Goal: Transaction & Acquisition: Download file/media

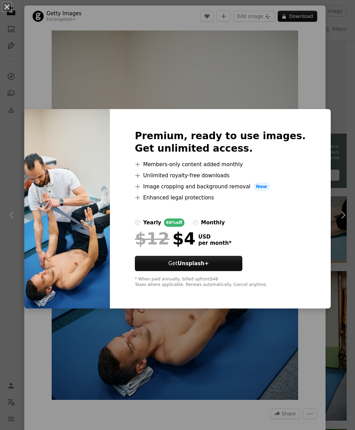
scroll to position [51, 0]
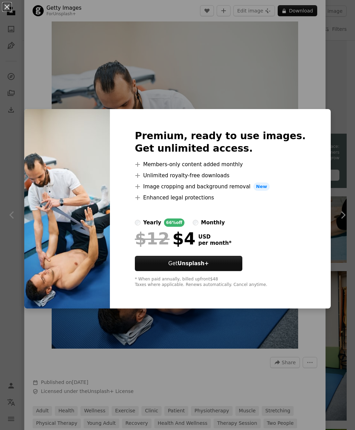
click at [163, 344] on div "An X shape Premium, ready to use images. Get unlimited access. A plus sign Memb…" at bounding box center [177, 215] width 355 height 430
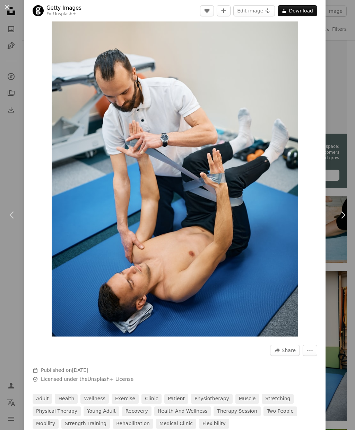
scroll to position [37, 0]
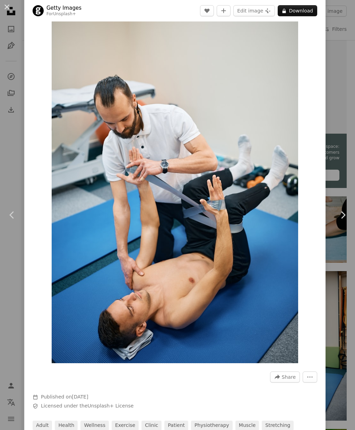
click at [11, 9] on button "An X shape" at bounding box center [7, 7] width 8 height 8
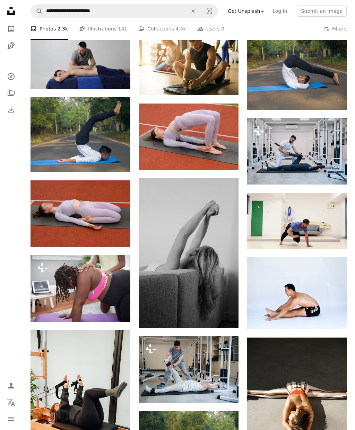
scroll to position [375, 0]
click at [323, 157] on img at bounding box center [297, 151] width 100 height 66
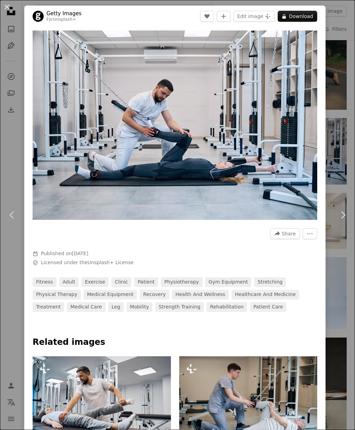
click at [11, 10] on button "An X shape" at bounding box center [7, 7] width 8 height 8
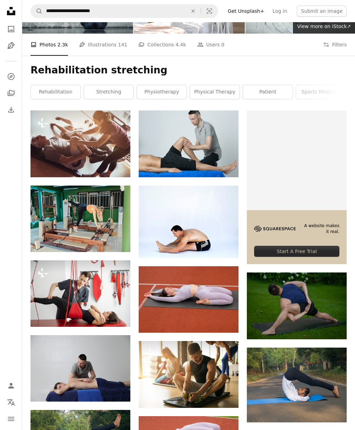
scroll to position [62, 0]
click at [188, 141] on img at bounding box center [189, 143] width 100 height 66
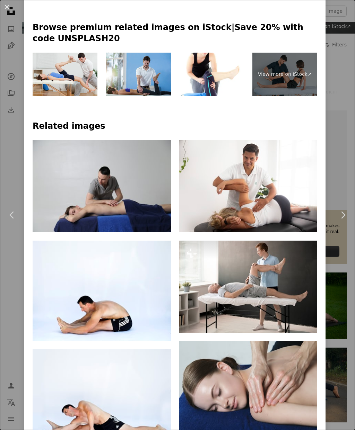
scroll to position [295, 0]
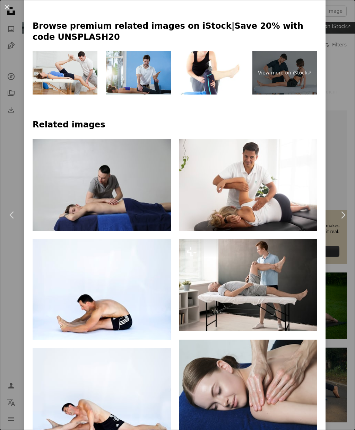
click at [277, 293] on img at bounding box center [248, 285] width 138 height 92
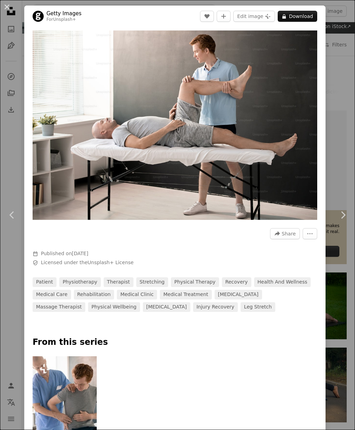
click at [5, 9] on button "An X shape" at bounding box center [7, 7] width 8 height 8
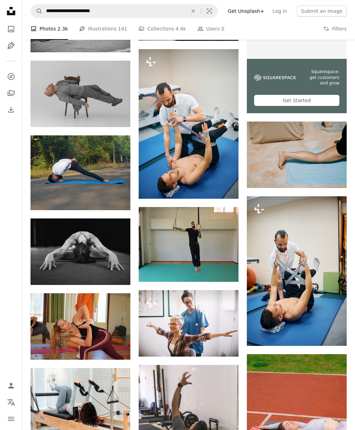
scroll to position [1676, 0]
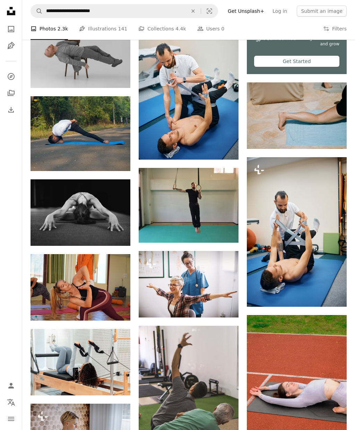
click at [214, 123] on img at bounding box center [189, 85] width 100 height 150
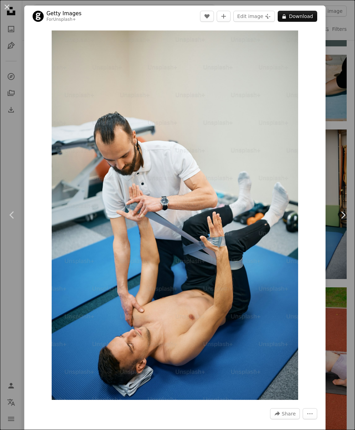
click at [8, 8] on button "An X shape" at bounding box center [7, 7] width 8 height 8
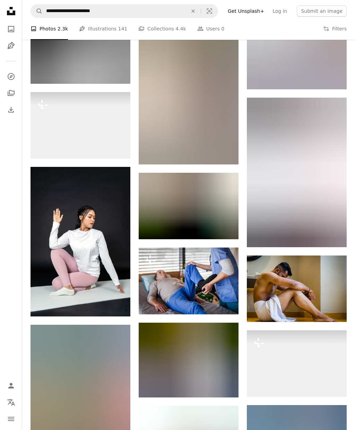
scroll to position [8616, 0]
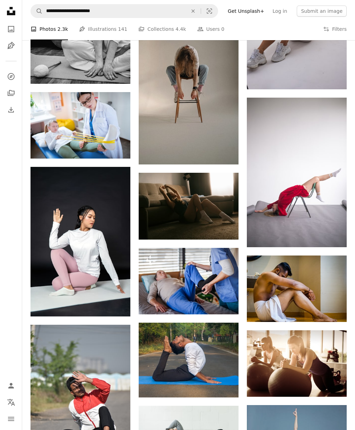
click at [223, 276] on img at bounding box center [189, 281] width 100 height 66
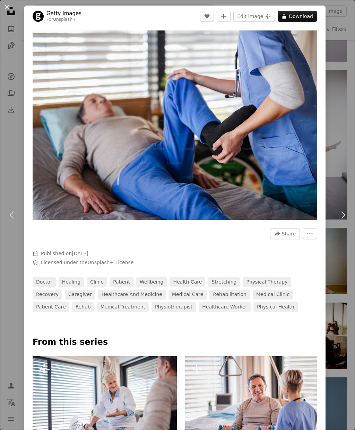
click at [4, 7] on button "An X shape" at bounding box center [7, 7] width 8 height 8
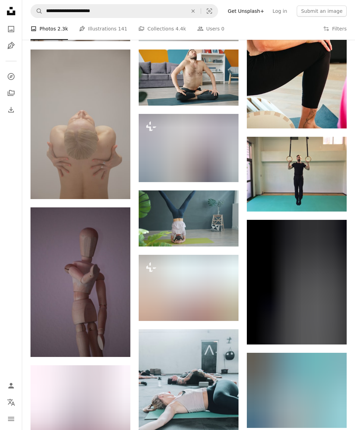
scroll to position [9966, 0]
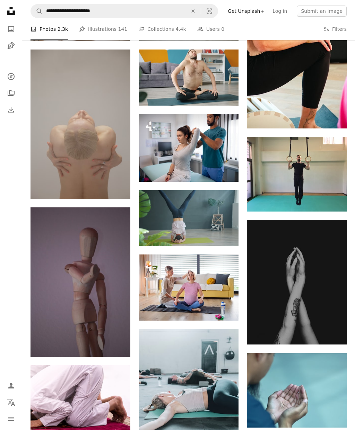
click at [219, 143] on img at bounding box center [189, 148] width 100 height 68
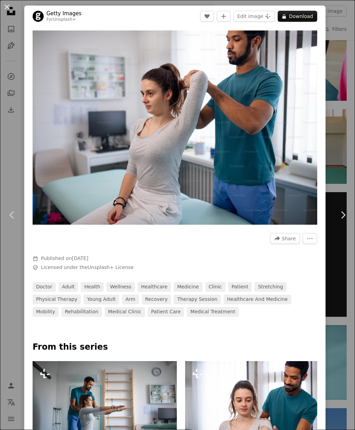
click at [346, 161] on div "An X shape Chevron left Chevron right Getty Images For Unsplash+ A heart A plus…" at bounding box center [177, 215] width 355 height 430
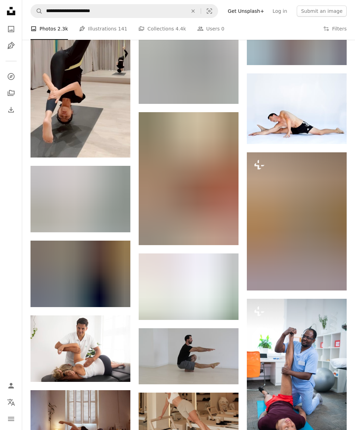
scroll to position [3038, 0]
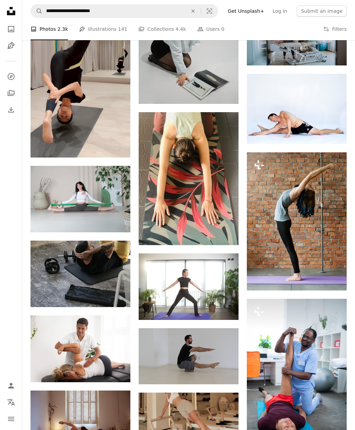
click at [55, 349] on img at bounding box center [80, 348] width 100 height 66
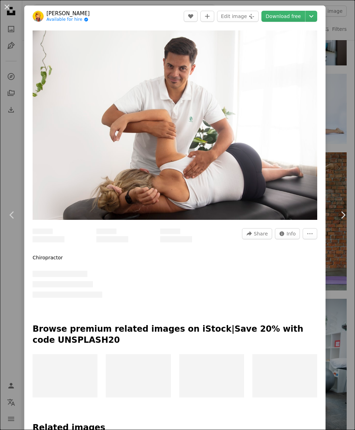
scroll to position [3066, 0]
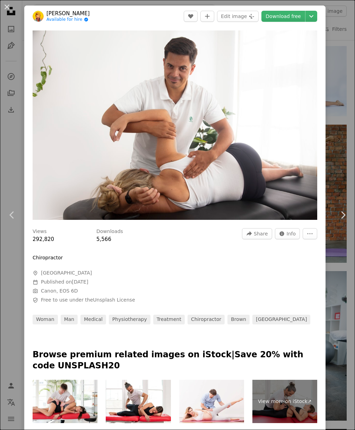
click at [297, 19] on link "Download free" at bounding box center [283, 16] width 44 height 11
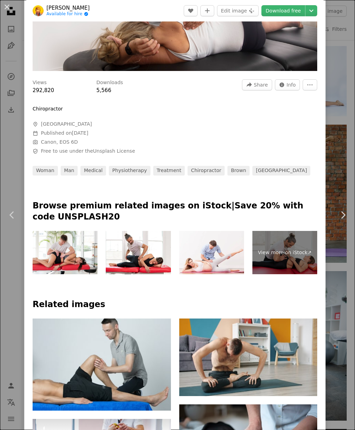
scroll to position [153, 0]
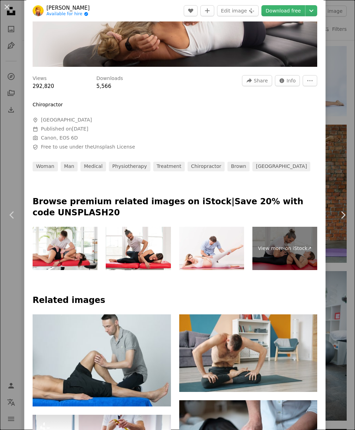
click at [148, 255] on img at bounding box center [138, 248] width 65 height 43
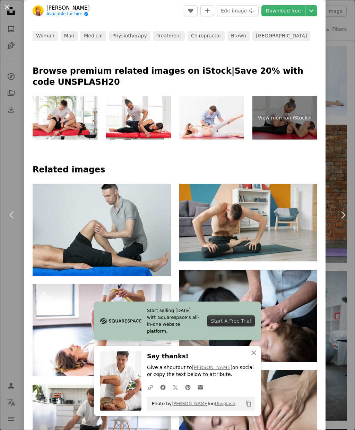
scroll to position [301, 0]
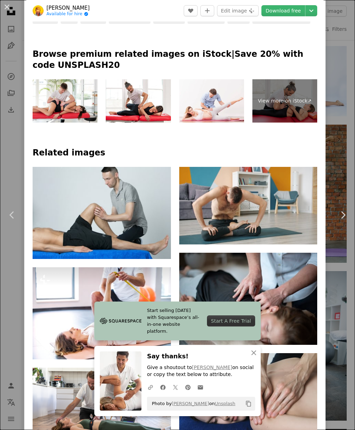
click at [133, 221] on img at bounding box center [102, 213] width 138 height 92
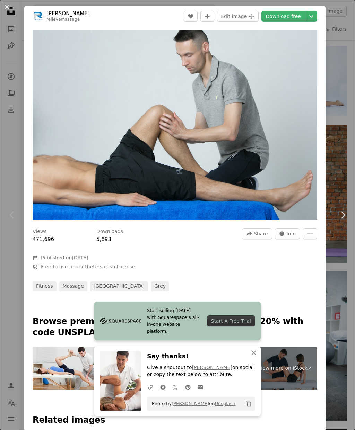
click at [297, 18] on link "Download free" at bounding box center [283, 16] width 44 height 11
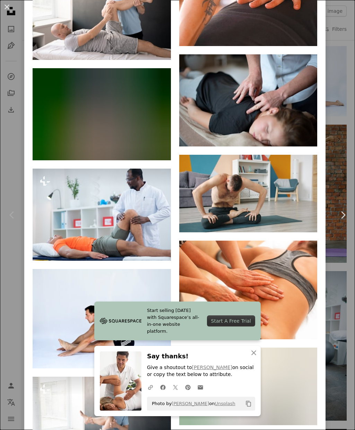
scroll to position [780, 0]
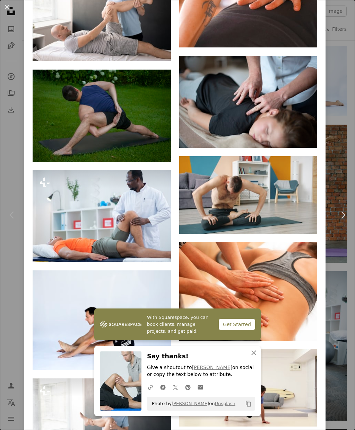
click at [296, 114] on img at bounding box center [248, 102] width 138 height 92
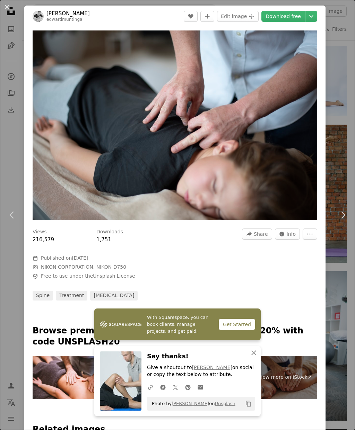
click at [295, 19] on link "Download free" at bounding box center [283, 16] width 44 height 11
click at [3, 11] on button "An X shape" at bounding box center [7, 7] width 8 height 8
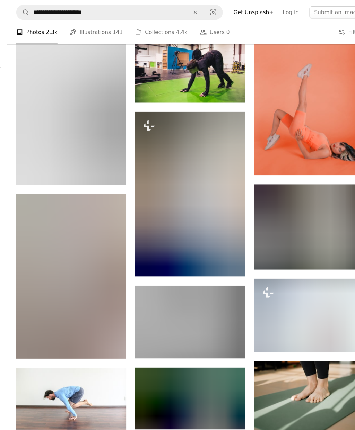
scroll to position [3859, 0]
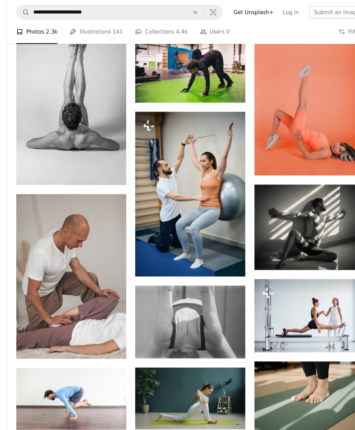
click at [197, 189] on img at bounding box center [189, 176] width 100 height 150
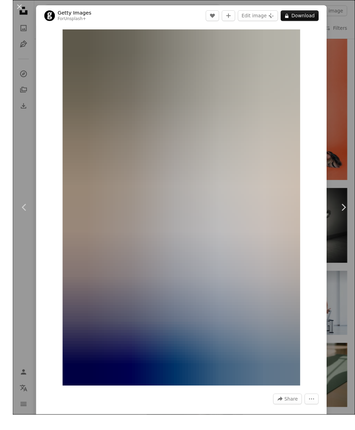
scroll to position [3850, 0]
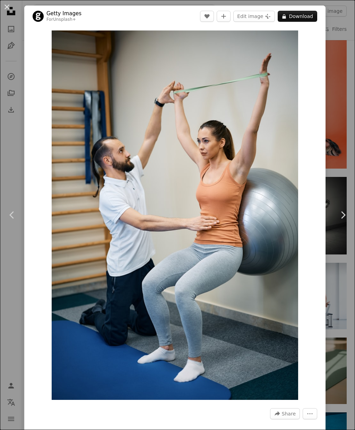
click at [230, 13] on button "A plus sign" at bounding box center [223, 16] width 14 height 11
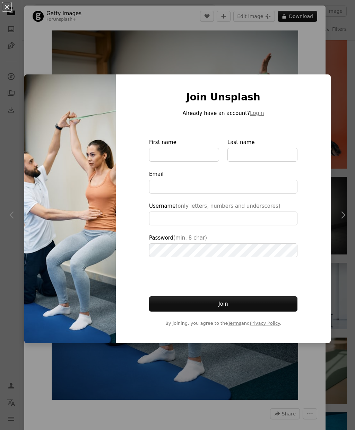
click at [299, 57] on div "An X shape Join Unsplash Already have an account? Login First name Last name Em…" at bounding box center [177, 215] width 355 height 430
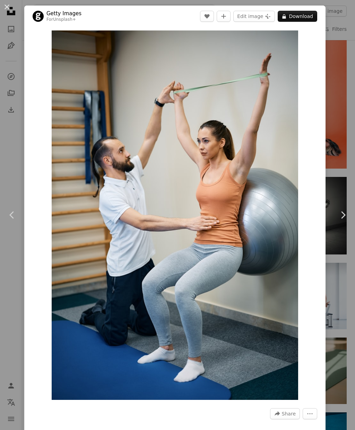
click at [210, 15] on icon "Like" at bounding box center [206, 16] width 5 height 5
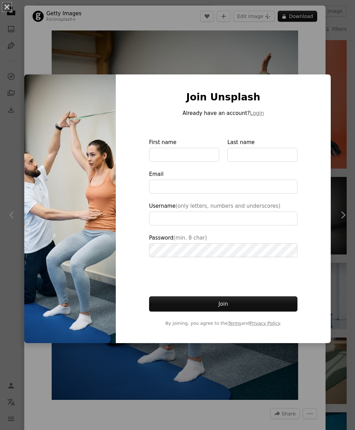
click at [259, 55] on div "An X shape Join Unsplash Already have an account? Login First name Last name Em…" at bounding box center [177, 215] width 355 height 430
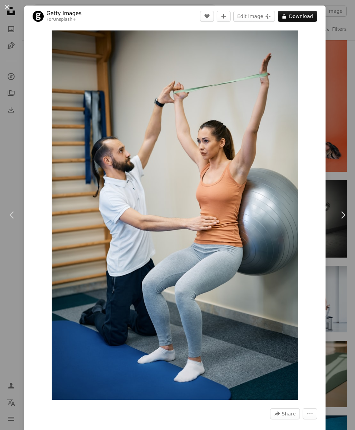
click at [298, 42] on img "Zoom in on this image" at bounding box center [175, 215] width 246 height 370
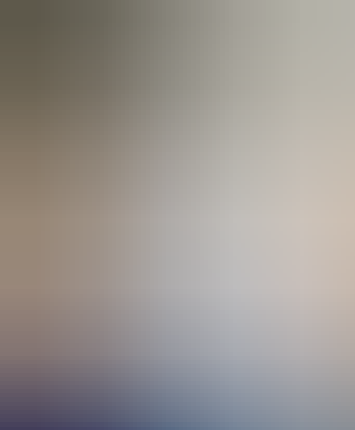
scroll to position [14, 0]
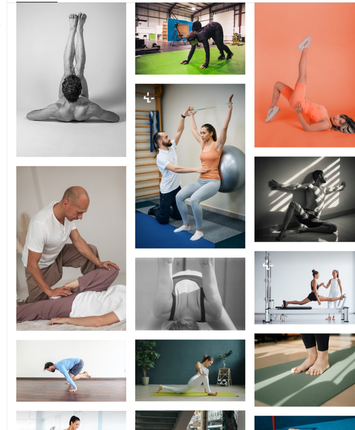
click at [309, 22] on img at bounding box center [297, 97] width 100 height 150
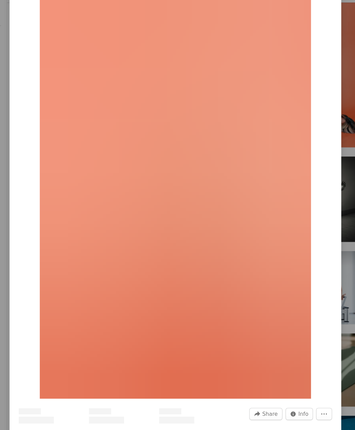
scroll to position [3917, 0]
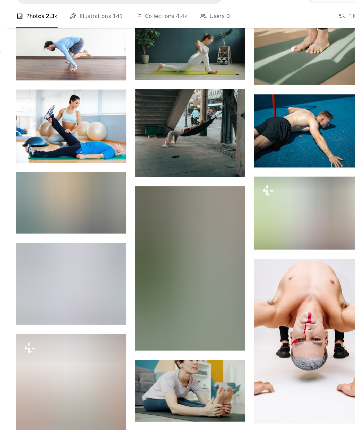
scroll to position [4162, 0]
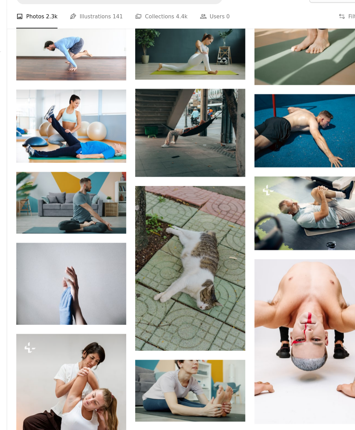
click at [74, 127] on img at bounding box center [80, 129] width 100 height 66
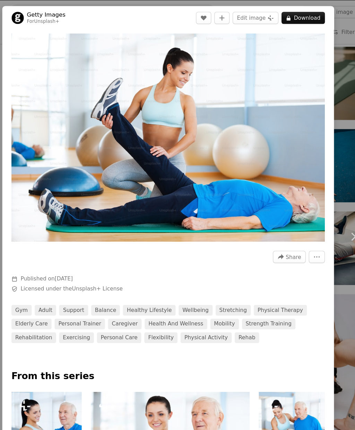
scroll to position [4144, 0]
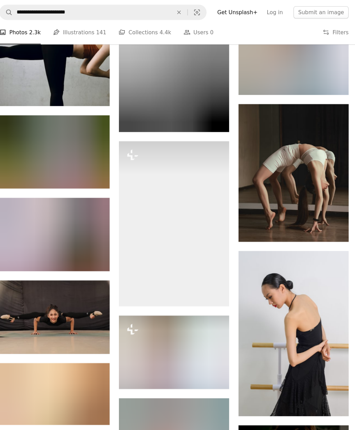
scroll to position [4988, 0]
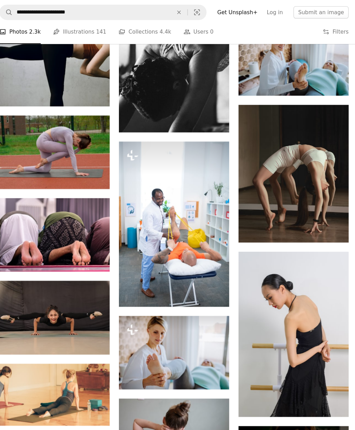
click at [187, 215] on img at bounding box center [189, 203] width 100 height 150
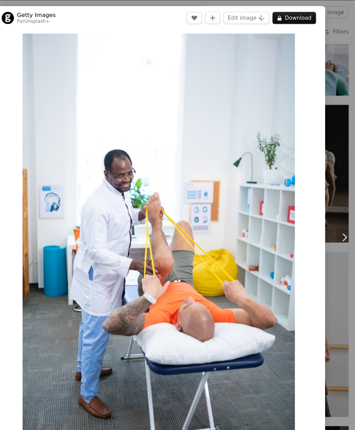
click at [309, 153] on div "An X shape Chevron left Chevron right Getty Images For Unsplash+ A heart A plus…" at bounding box center [177, 215] width 355 height 430
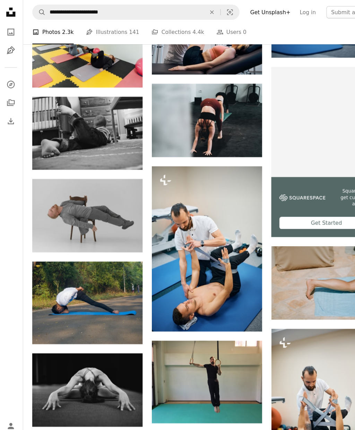
scroll to position [1574, 0]
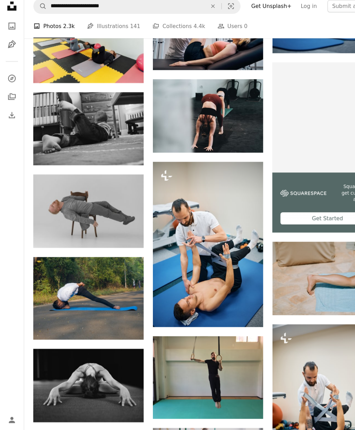
click at [217, 232] on img at bounding box center [189, 227] width 100 height 150
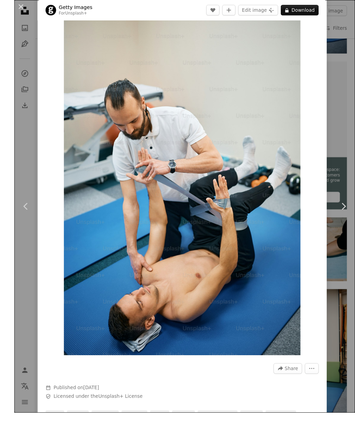
scroll to position [1582, 0]
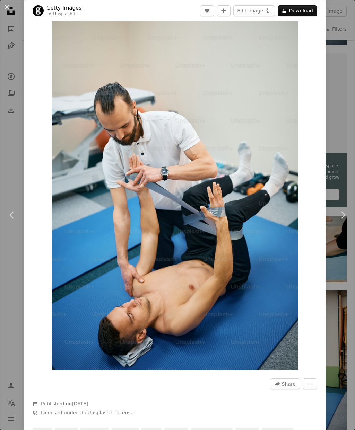
click at [250, 94] on img "Zoom in on this image" at bounding box center [175, 186] width 246 height 370
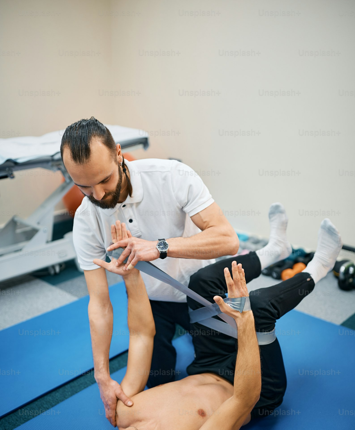
scroll to position [51, 0]
